Goal: Information Seeking & Learning: Learn about a topic

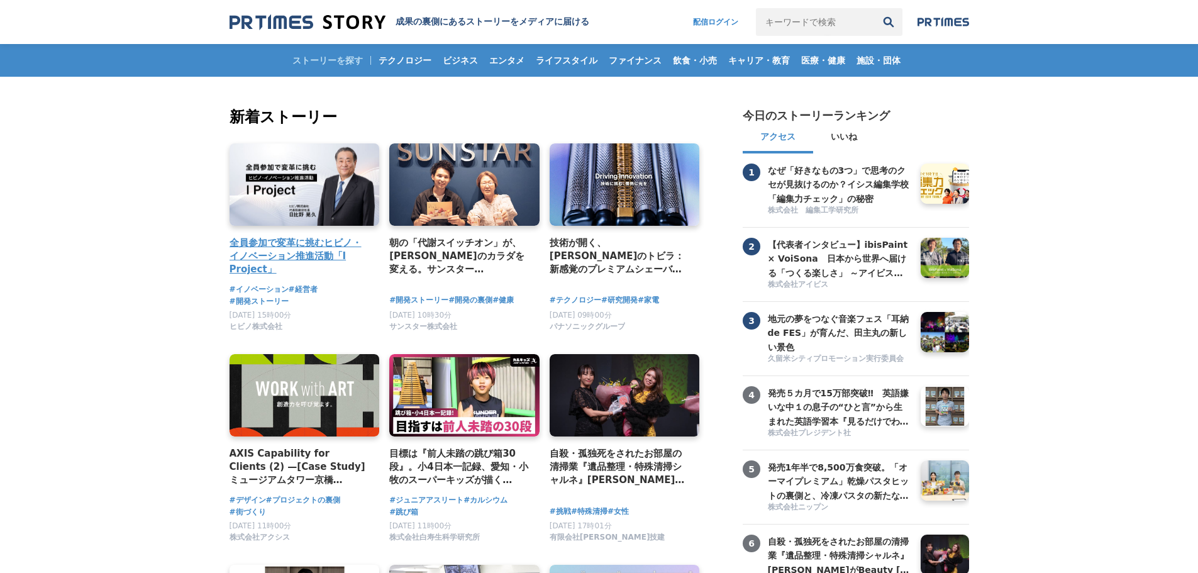
click at [316, 257] on h4 "全員参加で変革に挑むヒビノ・イノベーション推進活動「I Project」" at bounding box center [299, 256] width 140 height 41
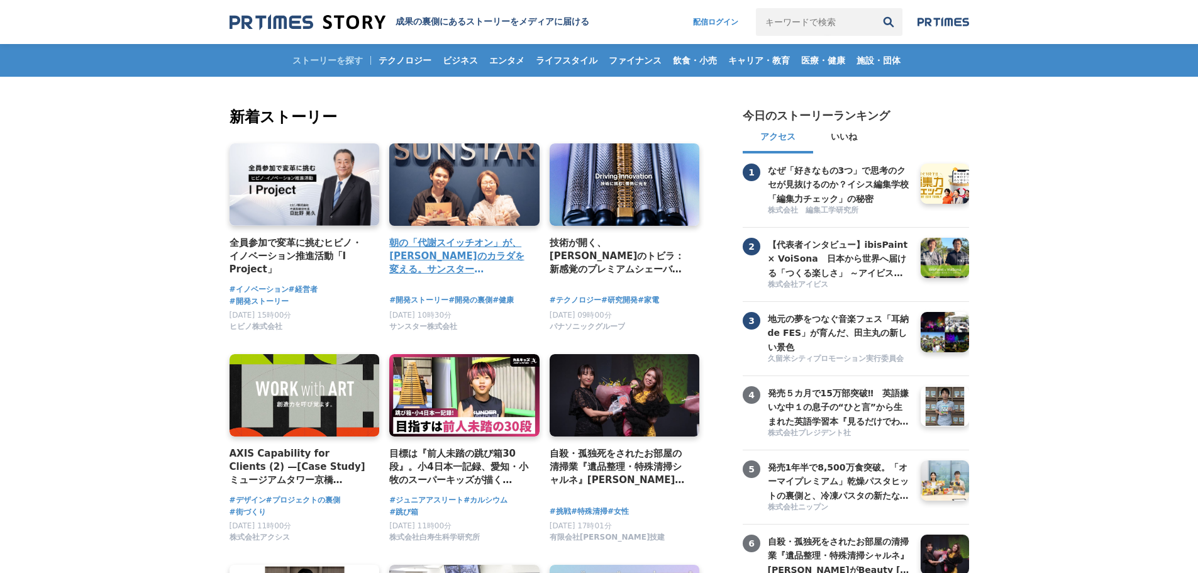
click at [463, 252] on h4 "朝の「代謝スイッチオン」が、[PERSON_NAME]のカラダを変える。サンスター「[GEOGRAPHIC_DATA]」から生まれた、新しい健康飲料の開発舞台裏" at bounding box center [459, 256] width 140 height 41
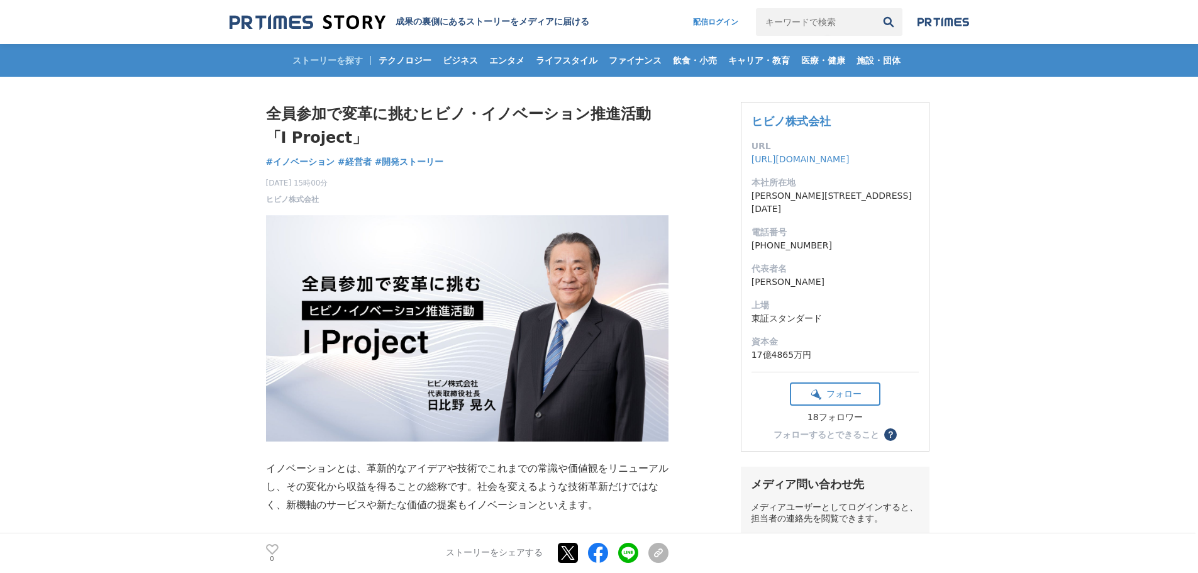
drag, startPoint x: 863, startPoint y: 119, endPoint x: 700, endPoint y: 124, distance: 163.5
copy div "ヒビノ株式会社"
drag, startPoint x: 831, startPoint y: 229, endPoint x: 744, endPoint y: 232, distance: 87.4
click at [744, 232] on div "ヒビノ株式会社 URL https://www.hibino.co.jp/ 本社所在地 東京都港区港南 3-5-14 電話番号 03-3740-4391 代表…" at bounding box center [835, 277] width 189 height 350
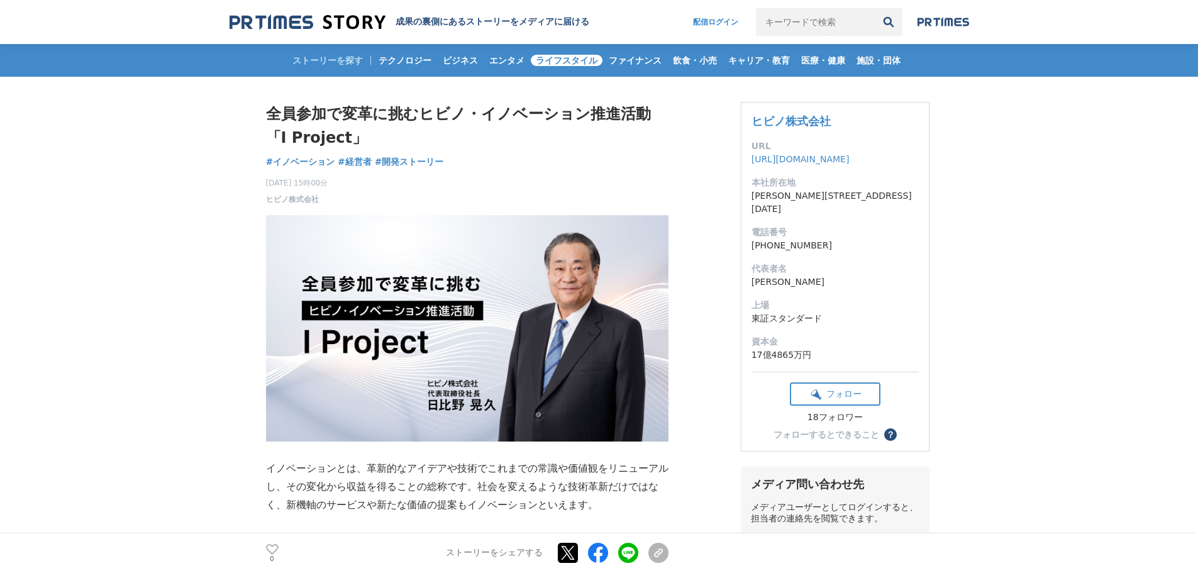
copy dd "03-3740-4391"
click at [788, 172] on dl "URL https://www.hibino.co.jp/ 本社所在地 東京都港区港南 3-5-14 電話番号 03-3740-4391 代表者名 日比野晃久…" at bounding box center [834, 251] width 167 height 222
click at [787, 164] on link "https://www.hibino.co.jp/" at bounding box center [800, 159] width 98 height 10
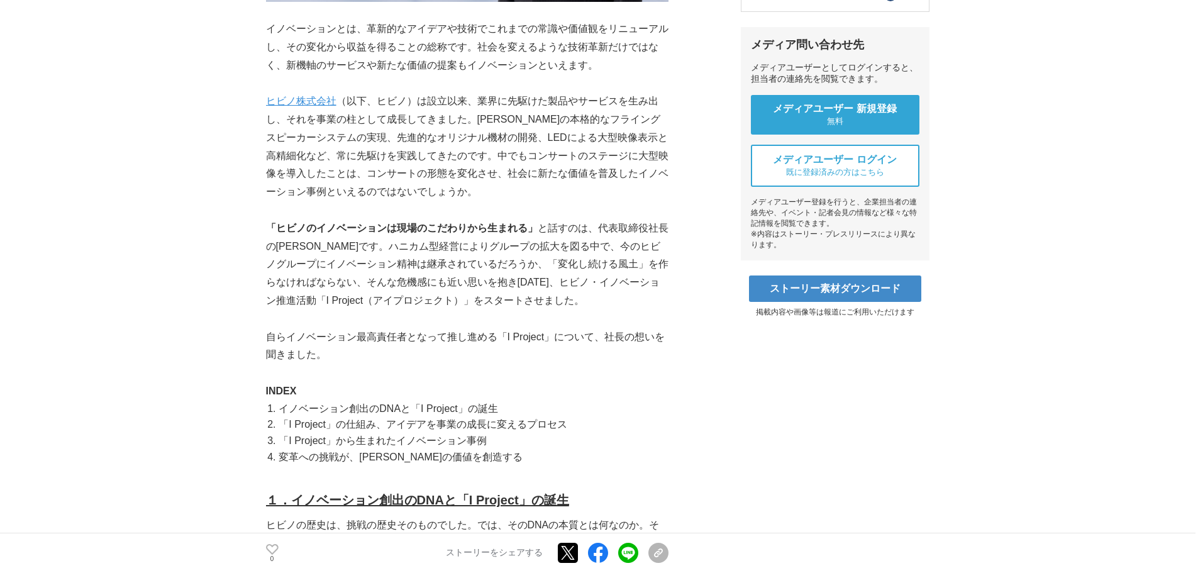
scroll to position [440, 0]
drag, startPoint x: 546, startPoint y: 339, endPoint x: 505, endPoint y: 338, distance: 40.9
click at [505, 338] on p "自らイノベーション最高責任者となって推し進める「I Project」について、社長の想いを聞きました。" at bounding box center [467, 346] width 402 height 36
copy p "I Project"
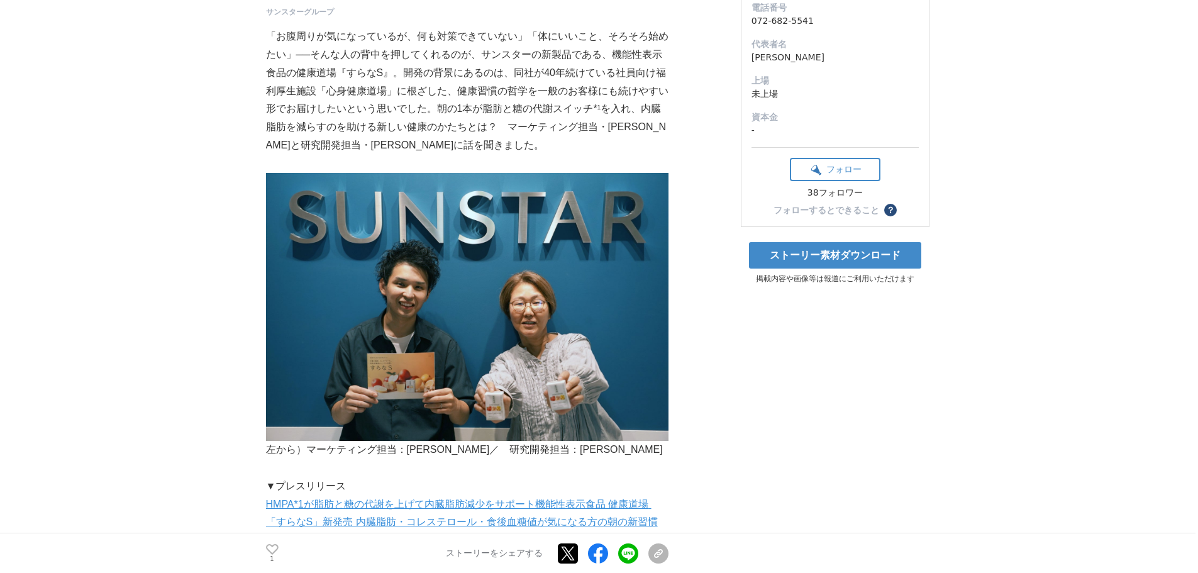
scroll to position [189, 0]
